Goal: Task Accomplishment & Management: Complete application form

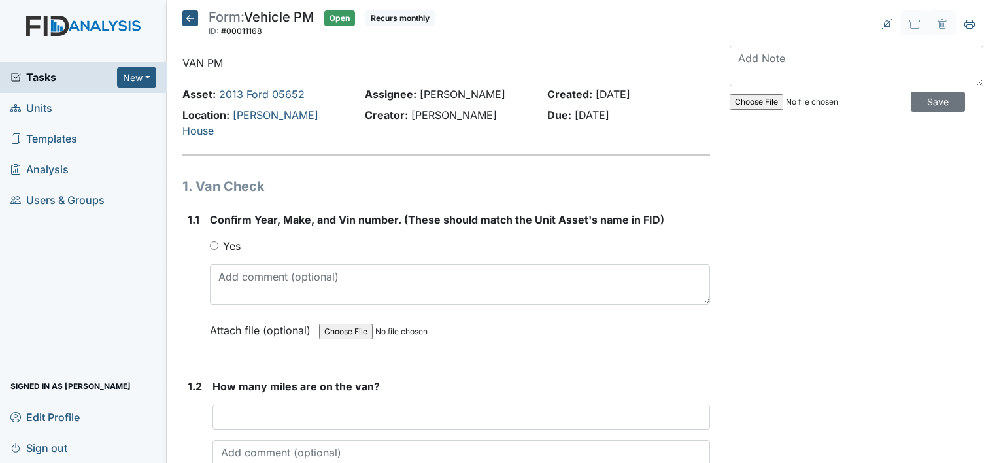
click at [708, 1] on main "Form: Vehicle PM ID: #00011168 Open Recurs monthly Autosaving... VAN PM Asset: …" at bounding box center [583, 231] width 832 height 463
click at [214, 241] on input "Yes" at bounding box center [214, 245] width 8 height 8
radio input "true"
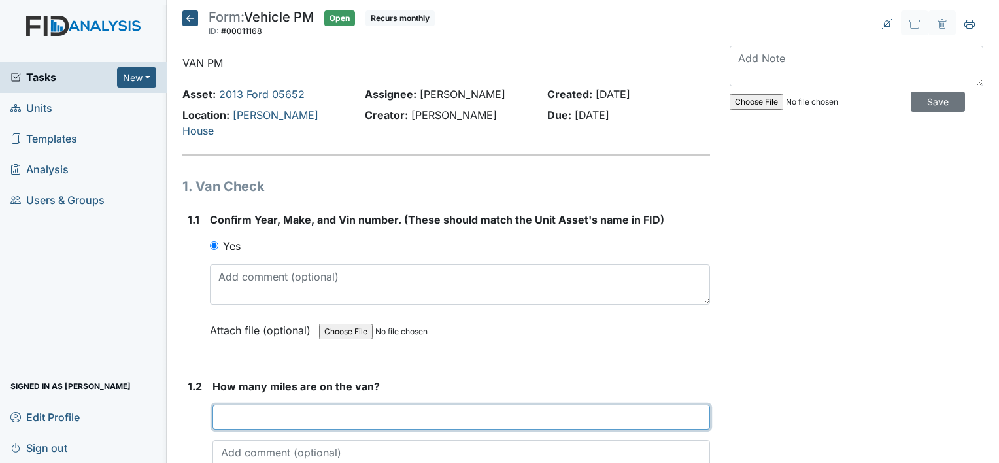
click at [253, 405] on input "number" at bounding box center [460, 417] width 497 height 25
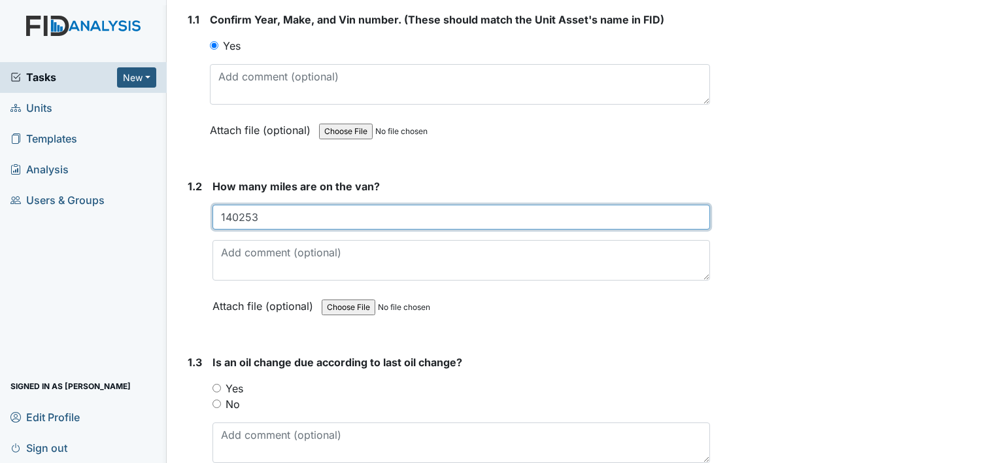
scroll to position [252, 0]
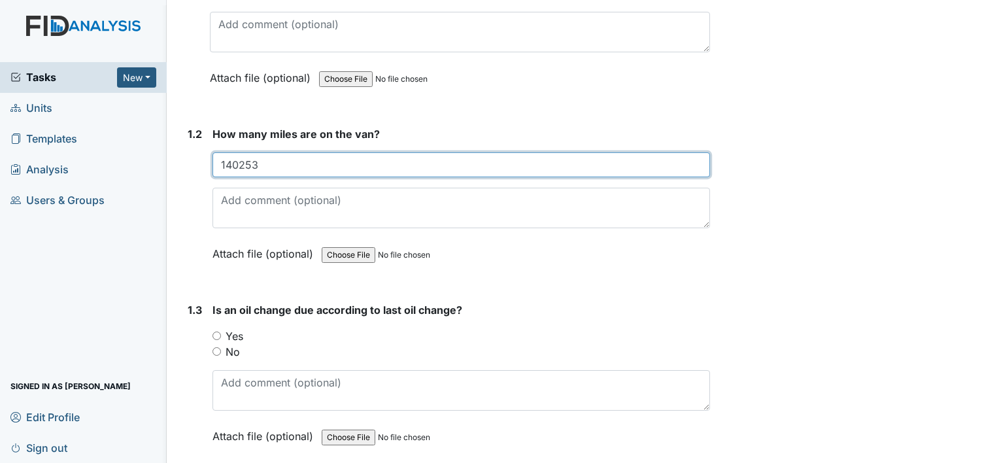
type input "140253"
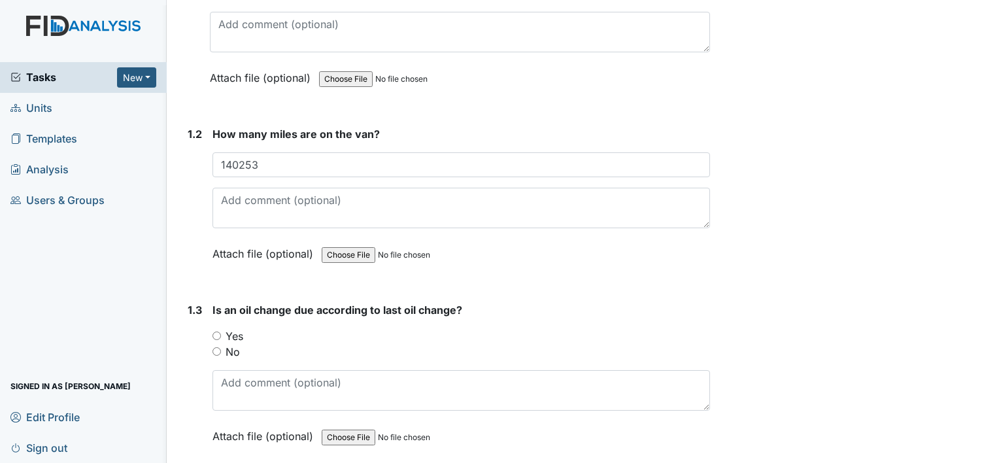
click at [694, 42] on div "Confirm Year, Make, and Vin number. (These should match the Unit Asset's name i…" at bounding box center [460, 26] width 500 height 135
click at [215, 344] on div "No" at bounding box center [460, 352] width 497 height 16
click at [215, 347] on input "No" at bounding box center [216, 351] width 8 height 8
radio input "true"
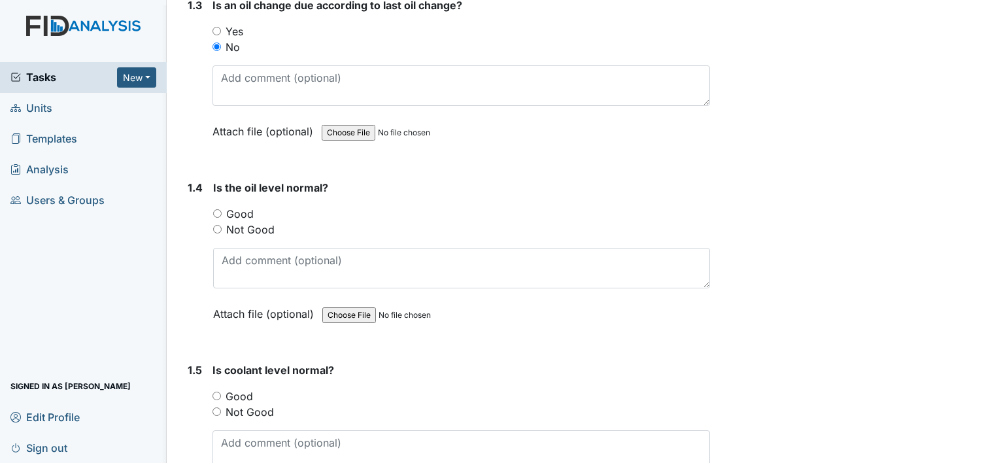
scroll to position [575, 0]
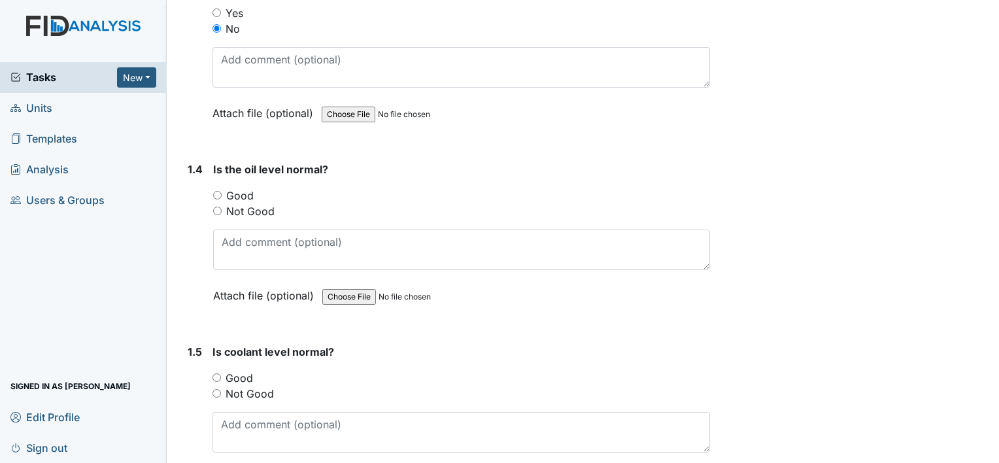
click at [217, 191] on input "Good" at bounding box center [217, 195] width 8 height 8
radio input "true"
click at [215, 373] on input "Good" at bounding box center [216, 377] width 8 height 8
radio input "true"
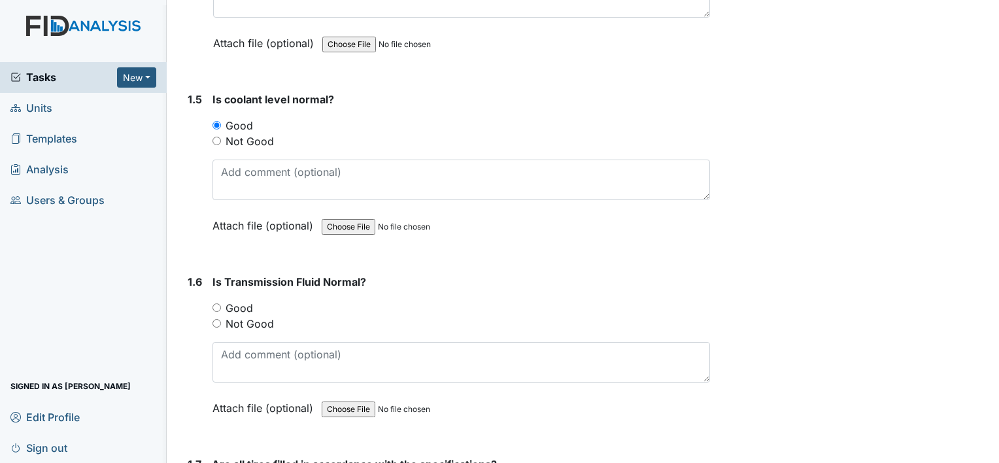
scroll to position [844, 0]
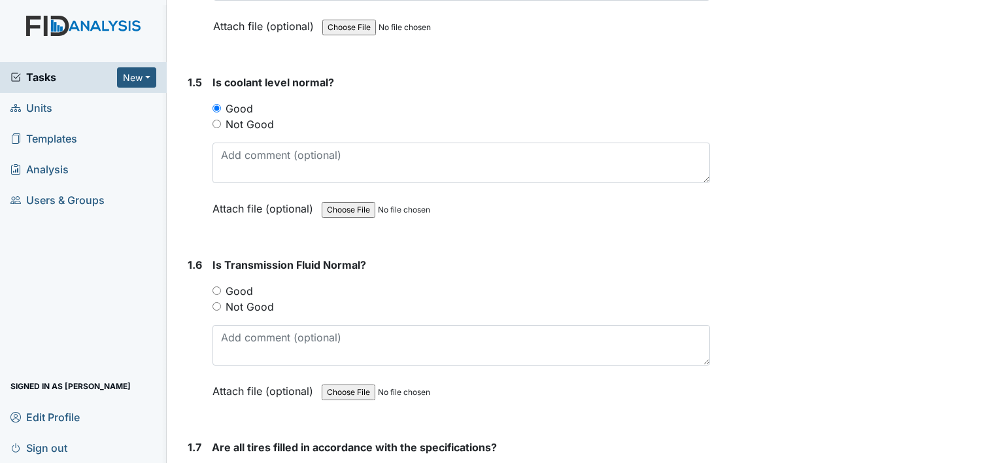
click at [217, 286] on input "Good" at bounding box center [216, 290] width 8 height 8
radio input "true"
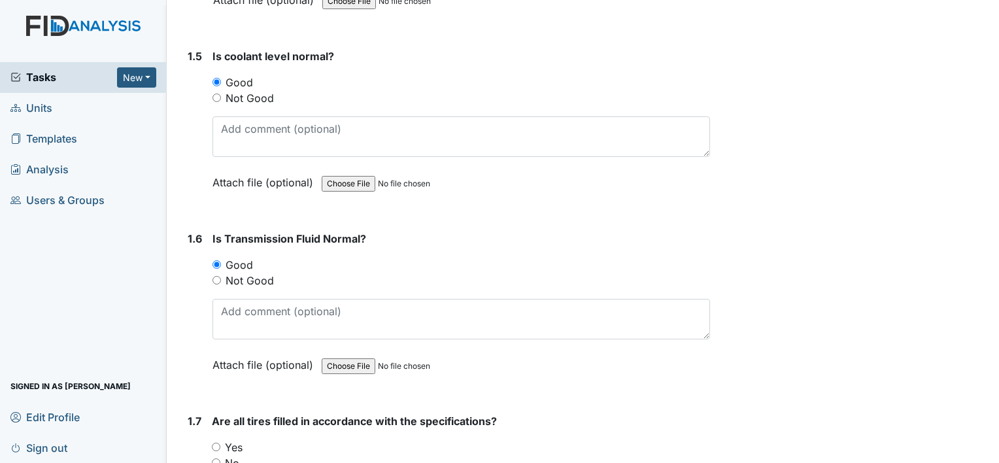
scroll to position [871, 0]
click at [214, 443] on input "Yes" at bounding box center [216, 447] width 8 height 8
radio input "true"
click at [988, 454] on main "Form: Vehicle PM ID: #00011168 Open Recurs monthly Autosaving... VAN PM Asset: …" at bounding box center [583, 231] width 832 height 463
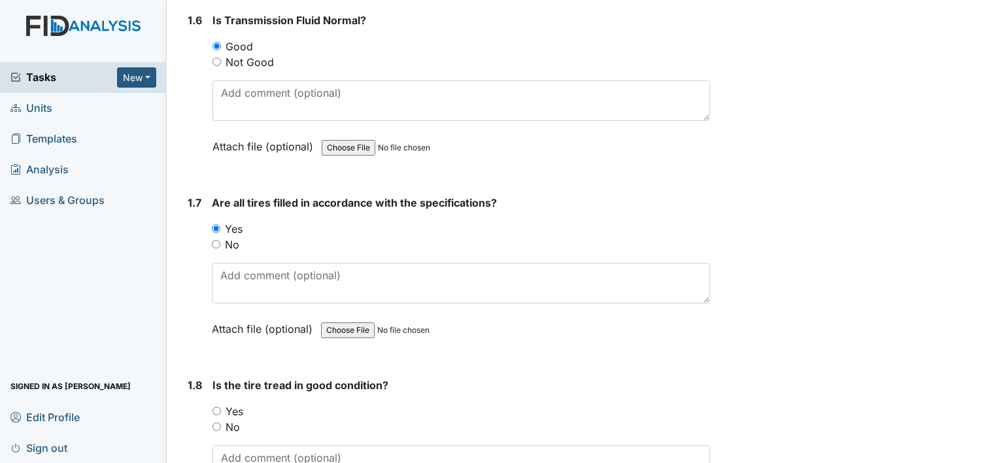
scroll to position [1124, 0]
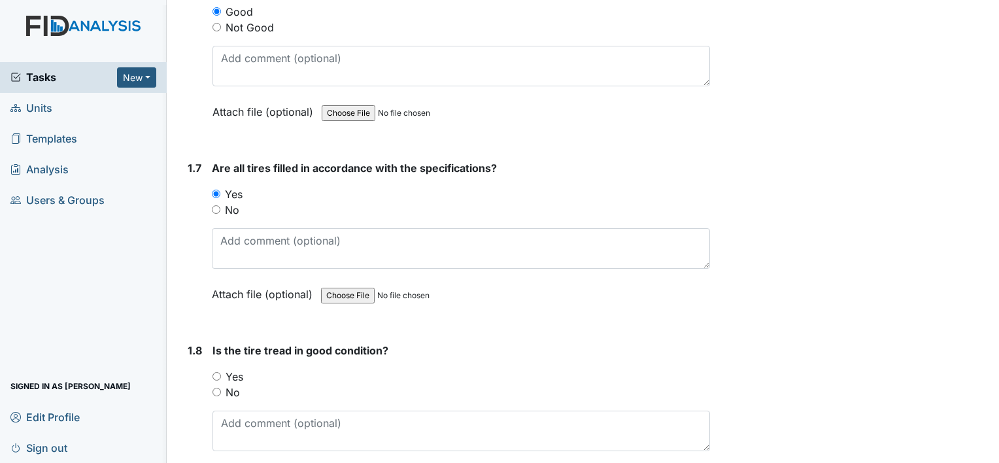
click at [215, 372] on input "Yes" at bounding box center [216, 376] width 8 height 8
radio input "true"
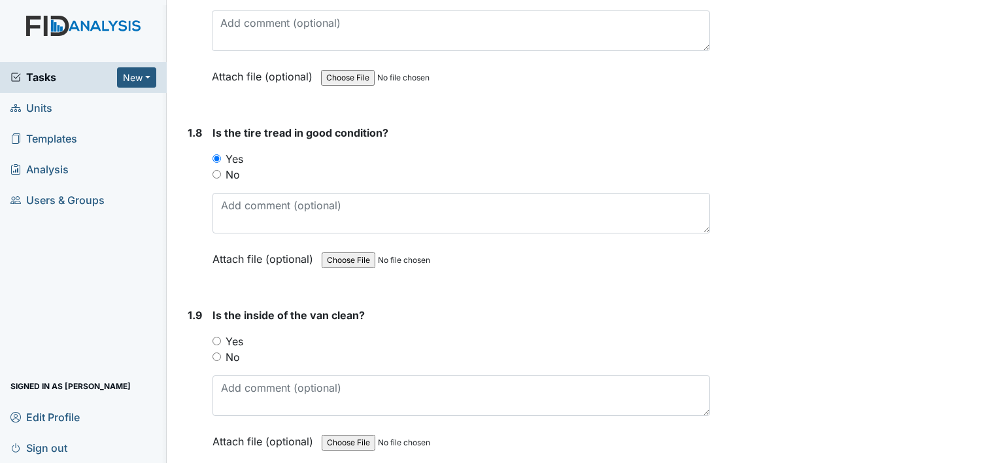
scroll to position [1377, 0]
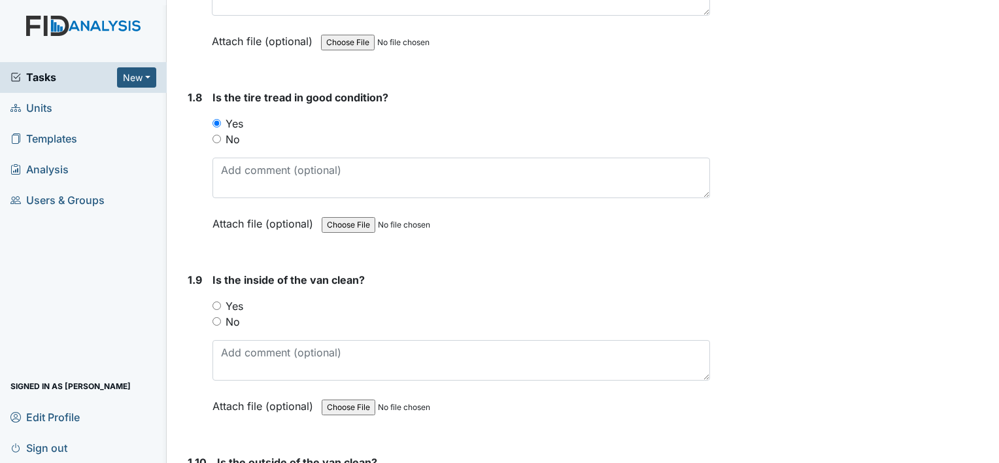
click at [216, 301] on input "Yes" at bounding box center [216, 305] width 8 height 8
radio input "true"
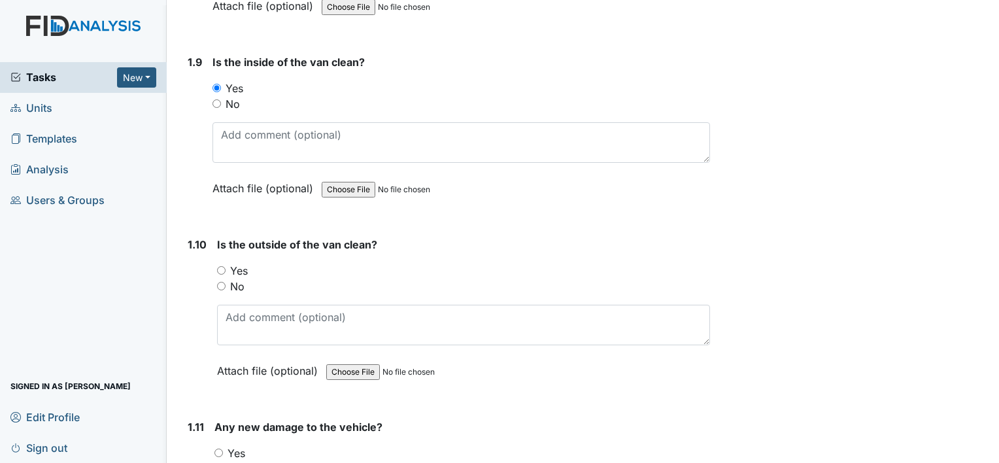
scroll to position [1611, 0]
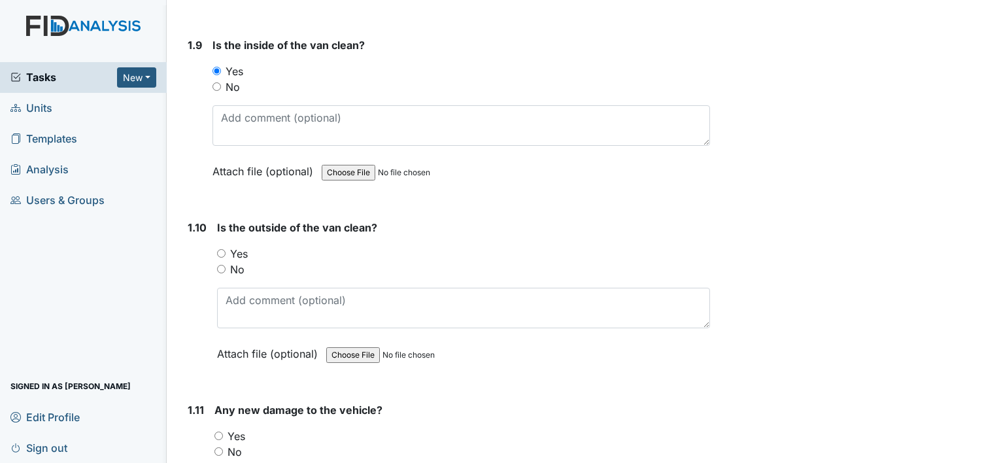
click at [220, 249] on input "Yes" at bounding box center [221, 253] width 8 height 8
radio input "true"
click at [220, 447] on input "No" at bounding box center [218, 451] width 8 height 8
radio input "true"
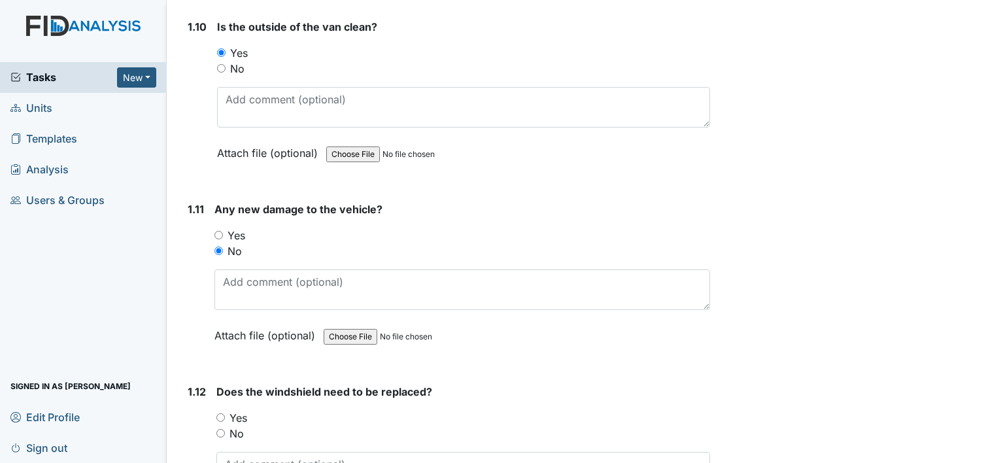
scroll to position [1882, 0]
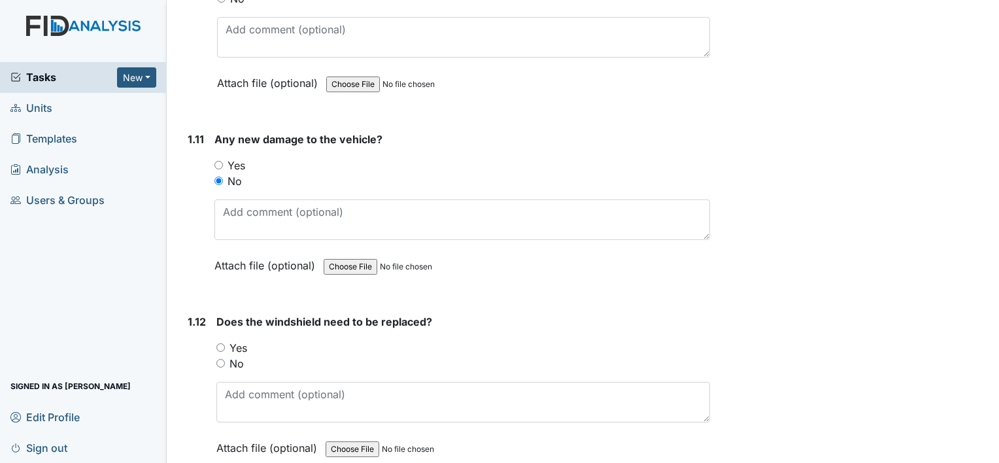
click at [220, 343] on input "Yes" at bounding box center [220, 347] width 8 height 8
radio input "true"
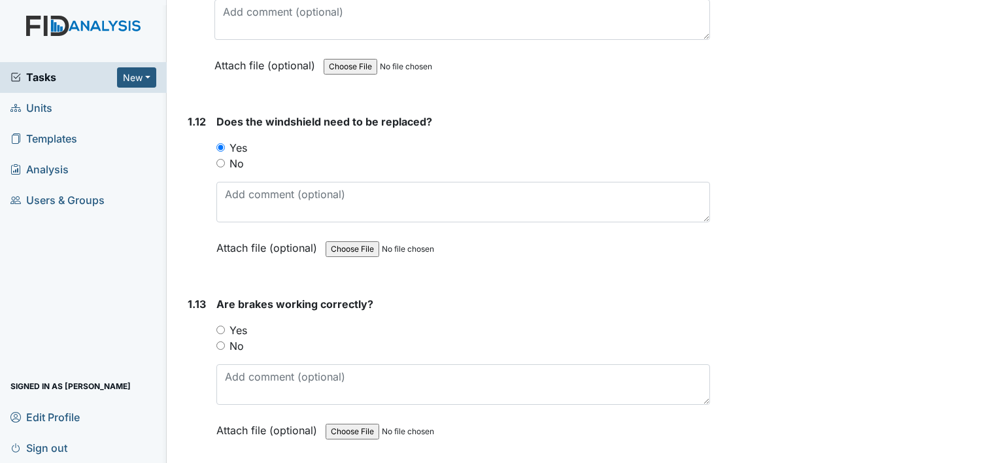
scroll to position [2152, 0]
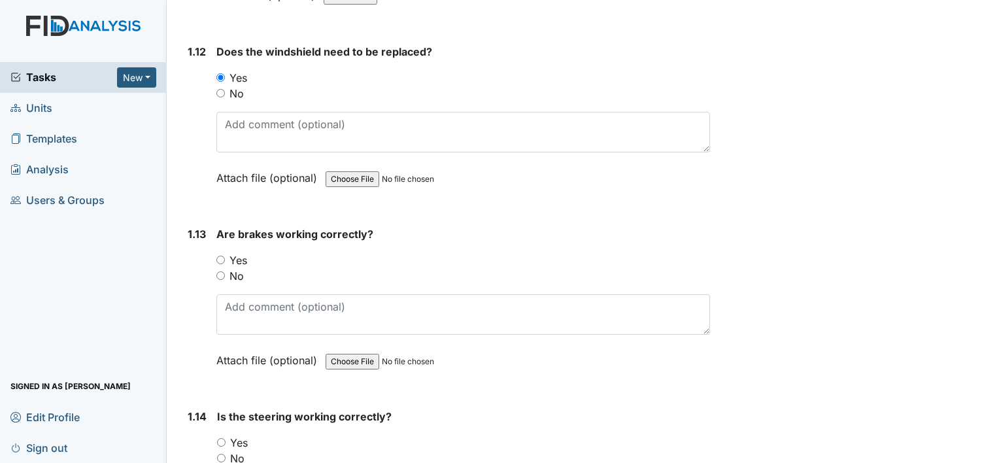
click at [222, 256] on input "Yes" at bounding box center [220, 260] width 8 height 8
radio input "true"
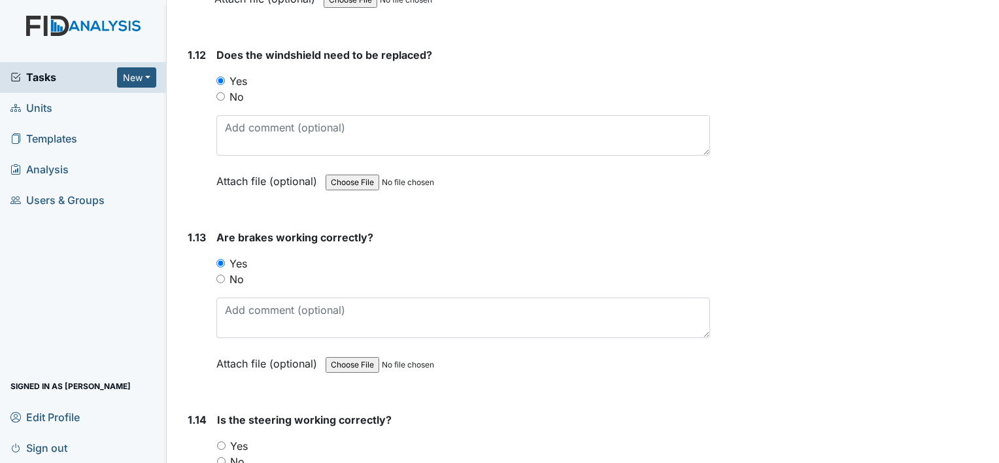
scroll to position [2143, 0]
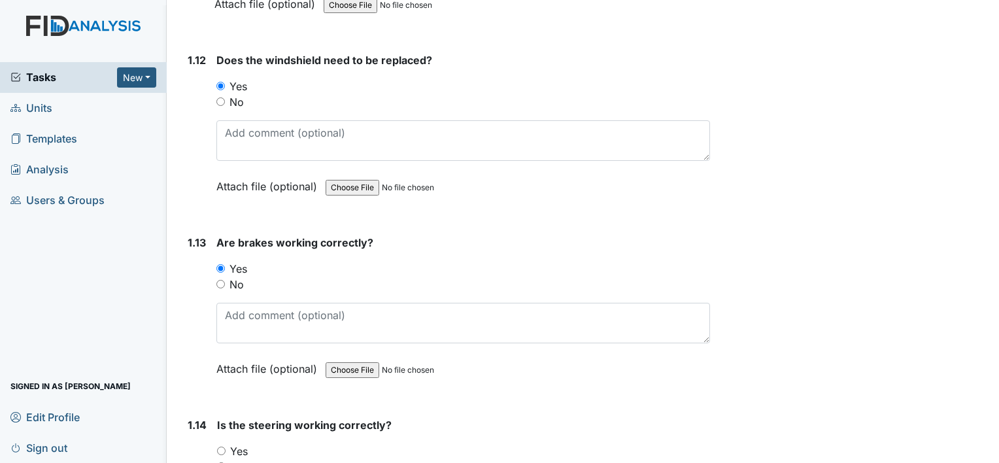
click at [218, 446] on input "Yes" at bounding box center [221, 450] width 8 height 8
radio input "true"
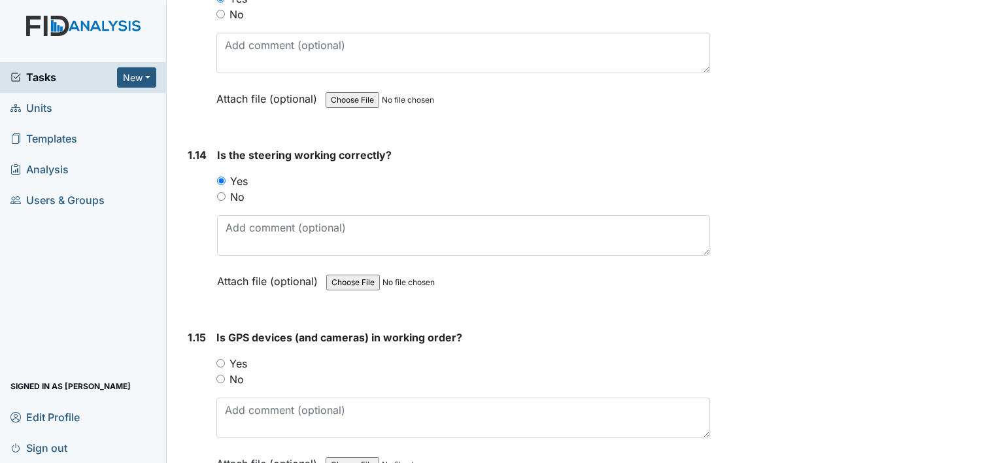
scroll to position [2471, 0]
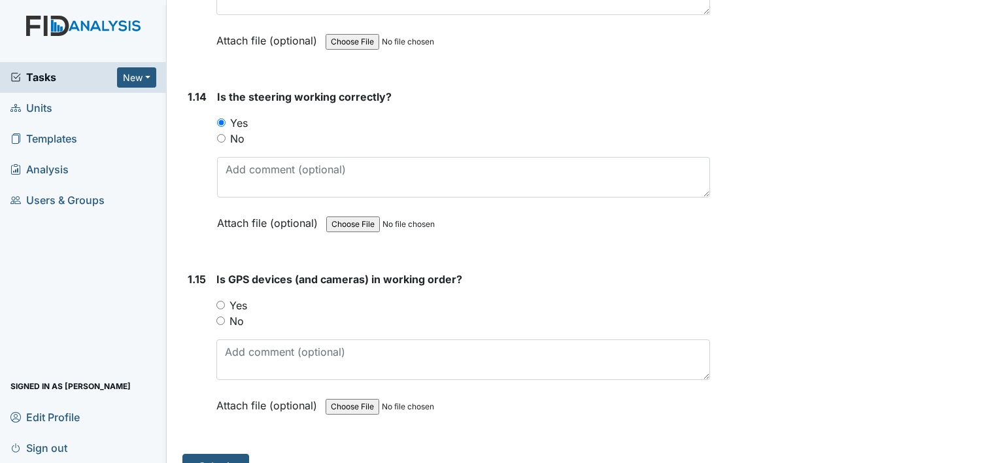
click at [220, 301] on input "Yes" at bounding box center [220, 305] width 8 height 8
radio input "true"
click at [219, 454] on button "Submit" at bounding box center [215, 466] width 67 height 25
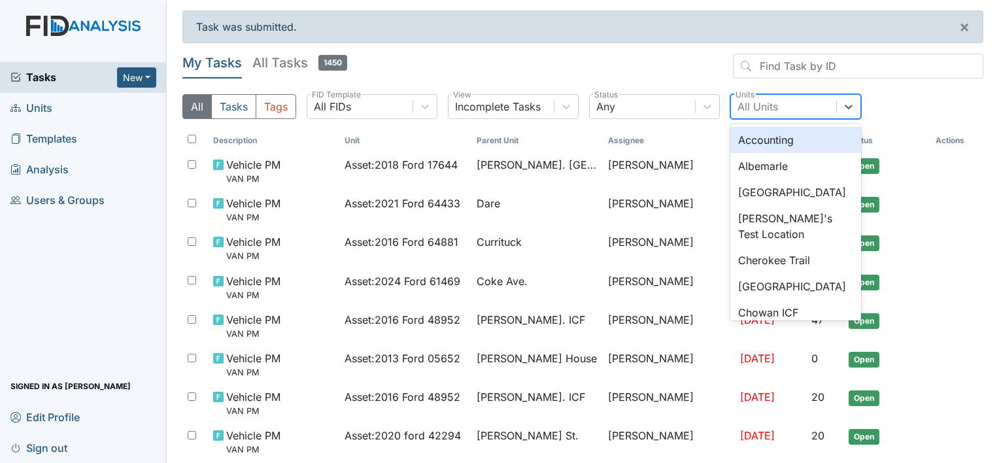
click at [758, 105] on div "All Units" at bounding box center [757, 107] width 41 height 16
click at [748, 165] on div "Albemarle" at bounding box center [795, 166] width 131 height 26
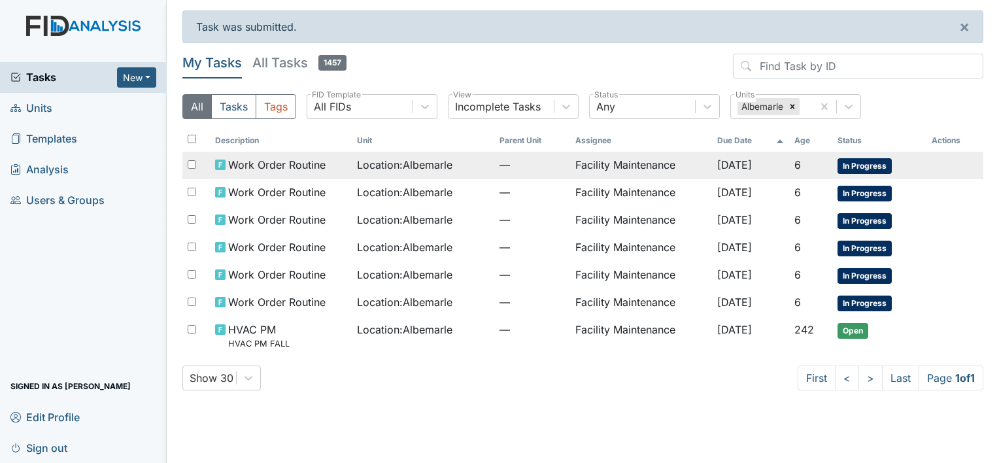
click at [373, 161] on span "Location : [GEOGRAPHIC_DATA]" at bounding box center [404, 165] width 95 height 16
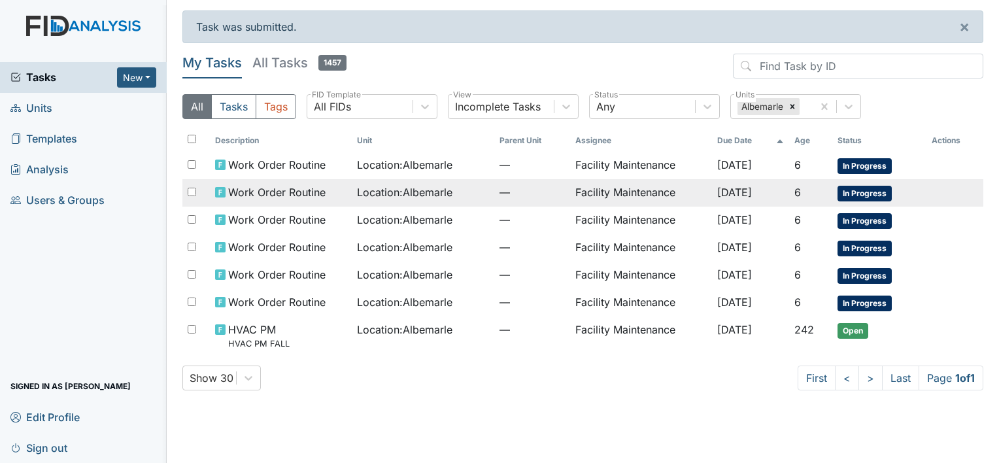
click at [276, 188] on span "Work Order Routine" at bounding box center [276, 192] width 97 height 16
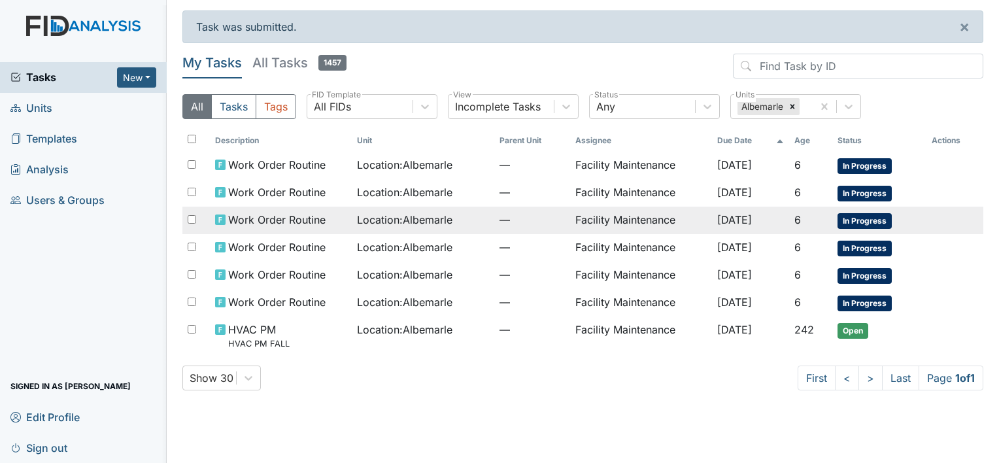
click at [277, 217] on span "Work Order Routine" at bounding box center [276, 220] width 97 height 16
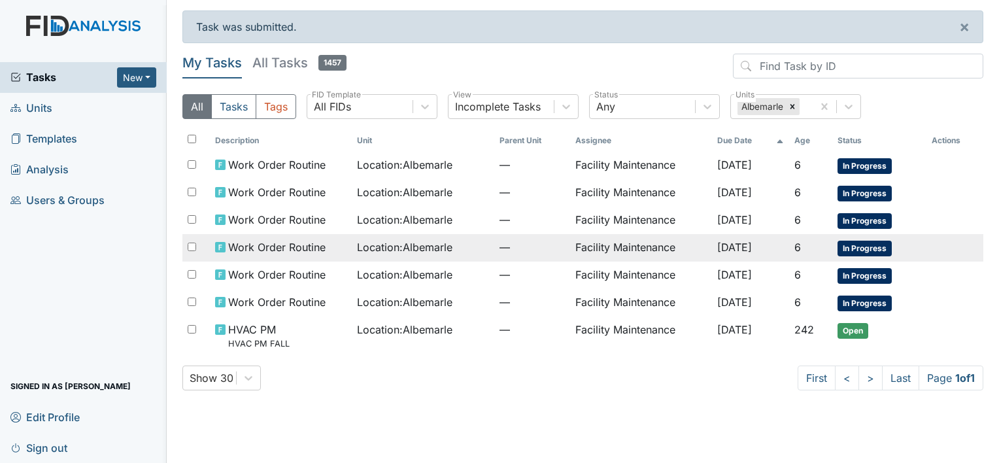
click at [269, 243] on span "Work Order Routine" at bounding box center [276, 247] width 97 height 16
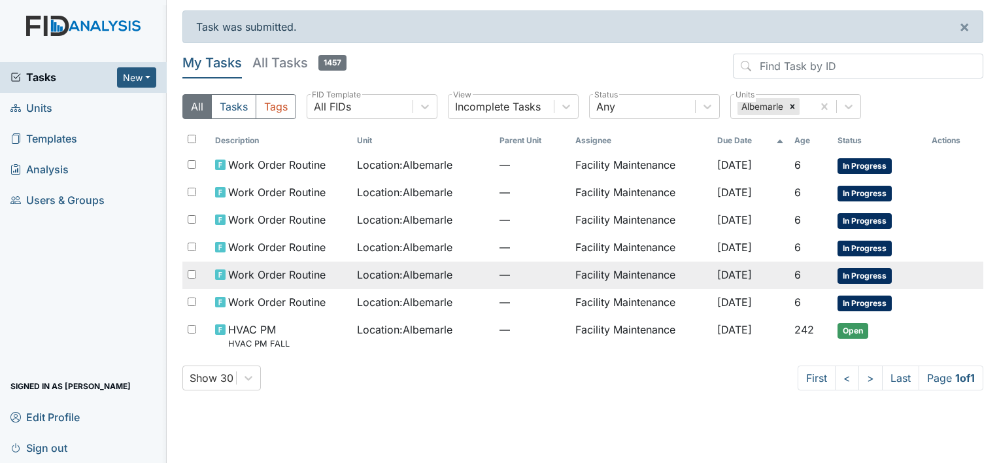
click at [248, 273] on span "Work Order Routine" at bounding box center [276, 275] width 97 height 16
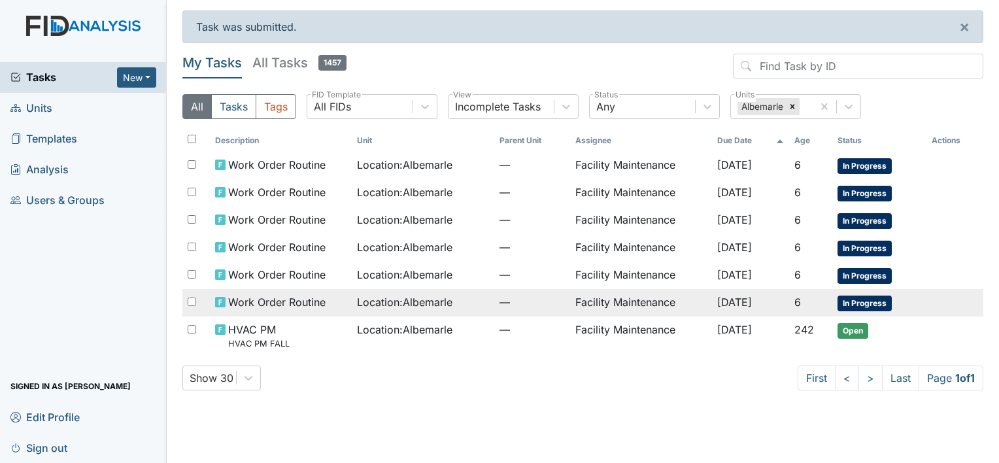
click at [265, 297] on span "Work Order Routine" at bounding box center [276, 302] width 97 height 16
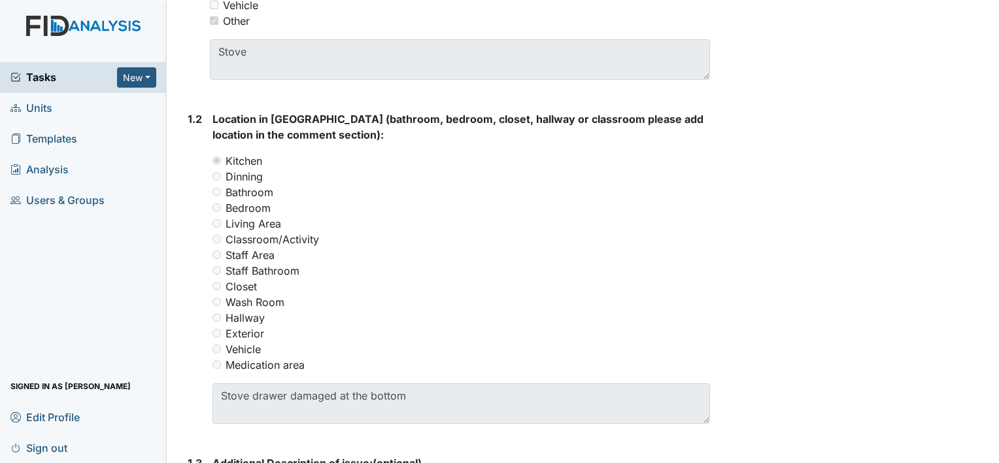
scroll to position [531, 0]
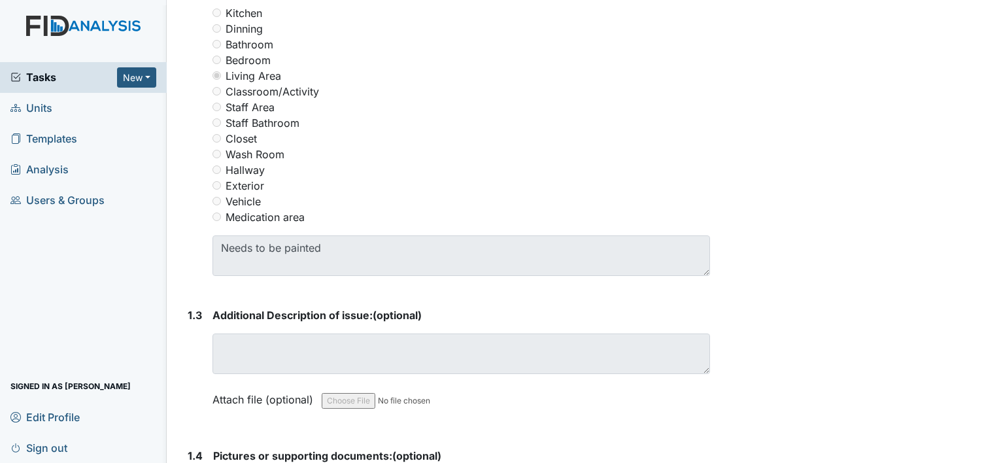
scroll to position [594, 0]
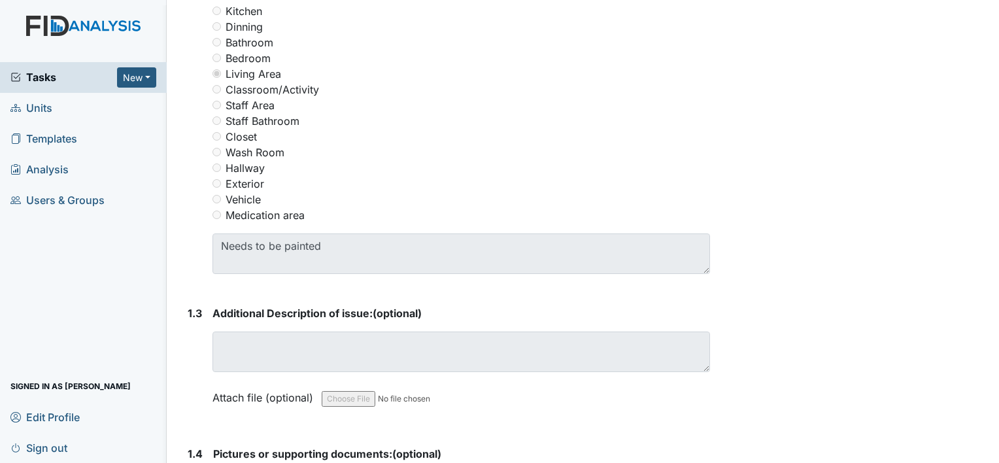
drag, startPoint x: 963, startPoint y: 447, endPoint x: 790, endPoint y: 407, distance: 178.4
click at [790, 407] on div "Resolve Archive Task × Are you sure you want to archive this task? It will appe…" at bounding box center [856, 97] width 273 height 1362
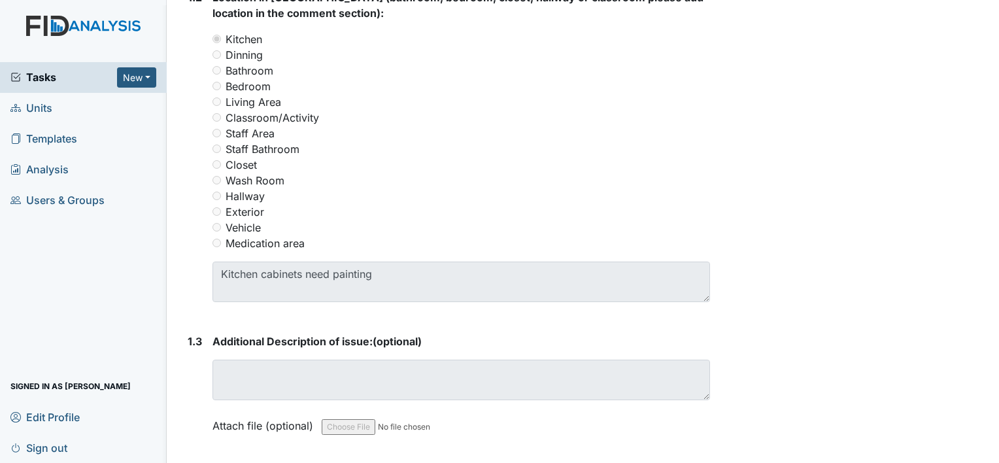
scroll to position [575, 0]
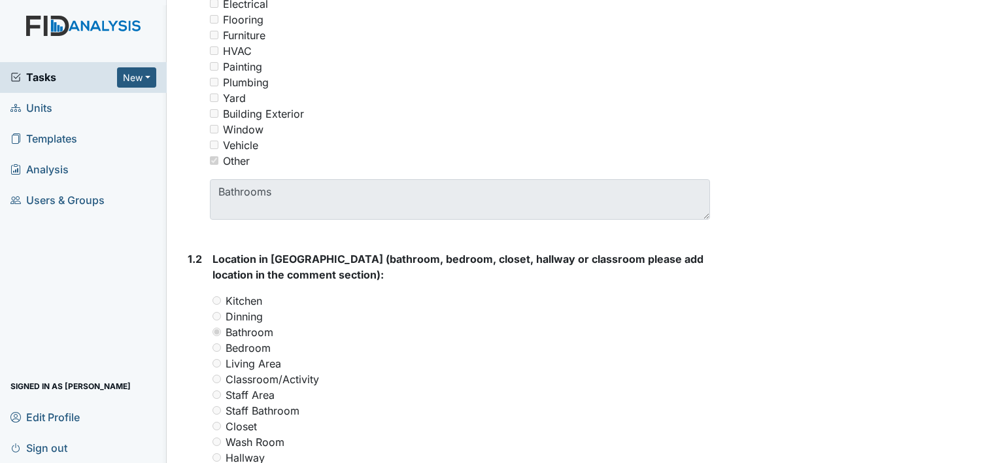
scroll to position [461, 0]
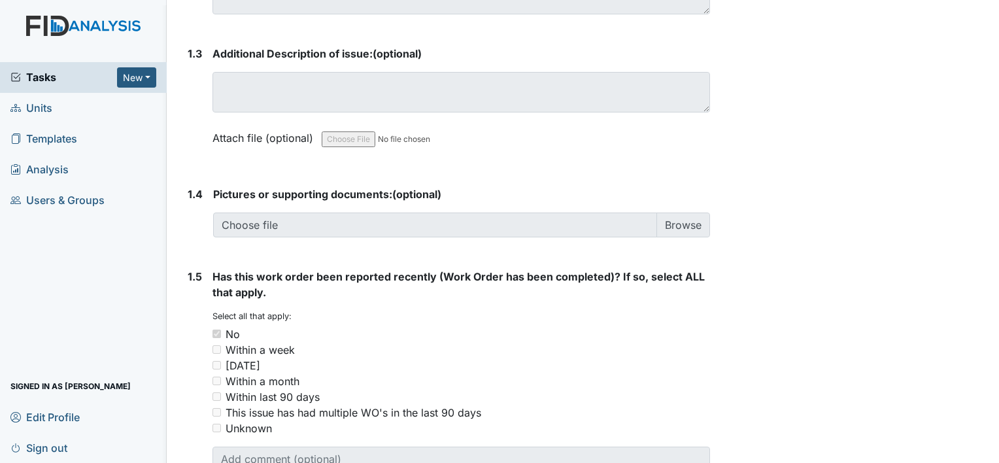
scroll to position [906, 0]
